Goal: Book appointment/travel/reservation

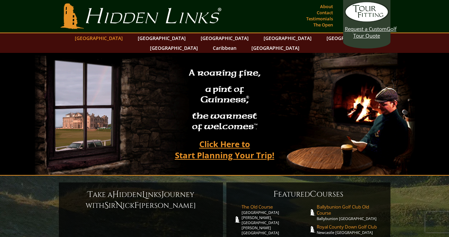
click at [117, 36] on link "[GEOGRAPHIC_DATA]" at bounding box center [98, 38] width 55 height 10
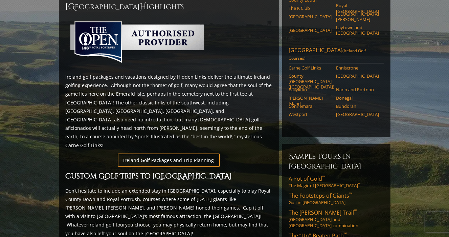
scroll to position [318, 0]
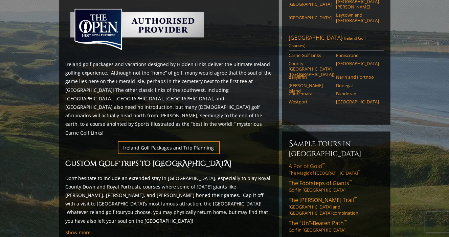
click at [303, 162] on link "A Pot of Gold ™ The Magic of Southwest Ireland ™" at bounding box center [336, 169] width 95 height 14
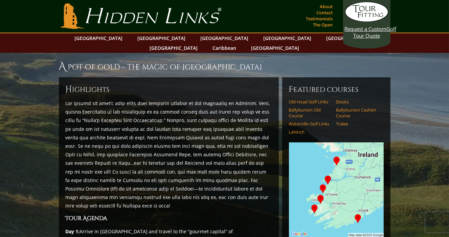
click at [21, 58] on section "A Pot of Gold ™ – The Magic of Southwest Ireland ™ H ighlights Tour Agenda Day …" at bounding box center [224, 226] width 449 height 346
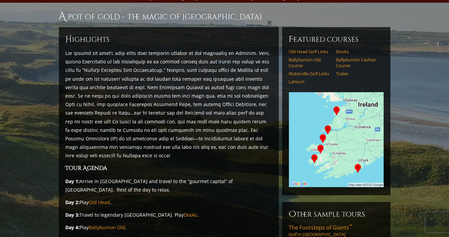
scroll to position [34, 0]
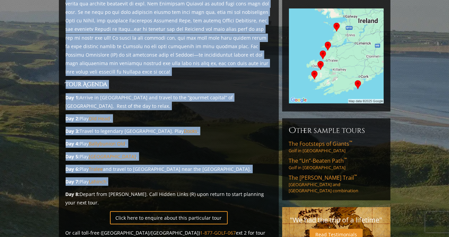
drag, startPoint x: 54, startPoint y: 21, endPoint x: 22, endPoint y: 174, distance: 156.1
click at [22, 174] on section "A Pot of Gold ™ – The Magic of Southwest Ireland ™ H ighlights Tour Agenda Day …" at bounding box center [224, 92] width 449 height 346
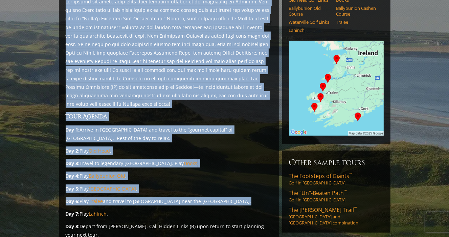
scroll to position [169, 0]
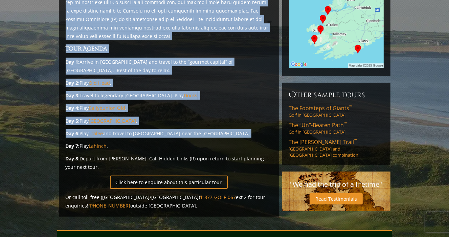
click at [8, 107] on section "A Pot of Gold ™ – The Magic of Southwest Ireland ™ H ighlights Tour Agenda Day …" at bounding box center [224, 57] width 449 height 346
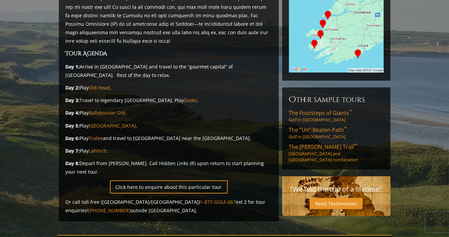
scroll to position [34, 0]
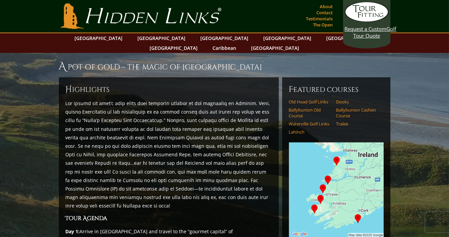
scroll to position [68, 0]
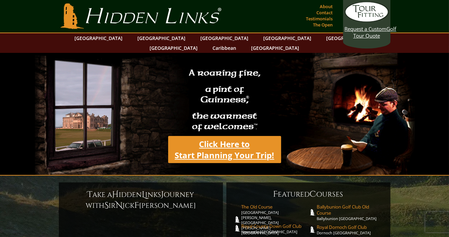
click at [221, 138] on link "Click Here to Start Planning Your Trip!" at bounding box center [224, 149] width 113 height 27
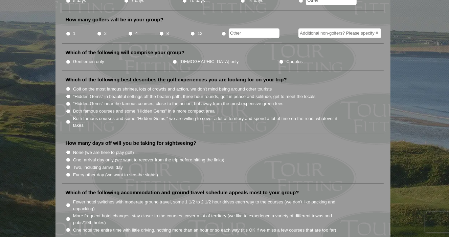
scroll to position [305, 0]
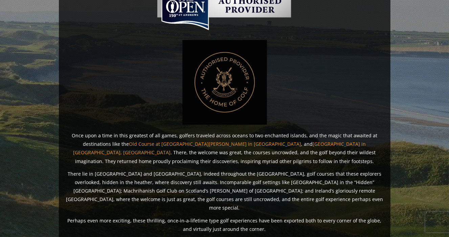
scroll to position [408, 0]
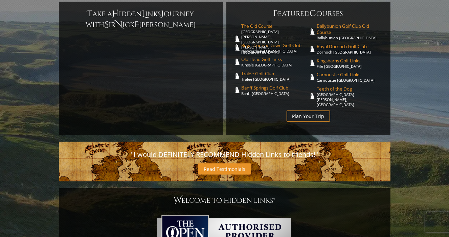
scroll to position [271, 0]
